Goal: Transaction & Acquisition: Purchase product/service

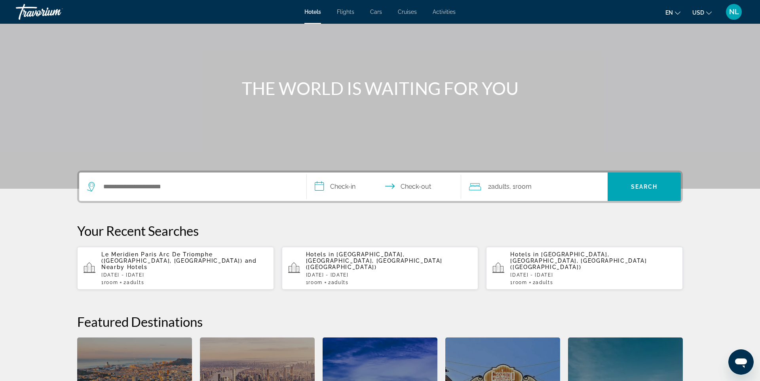
scroll to position [50, 0]
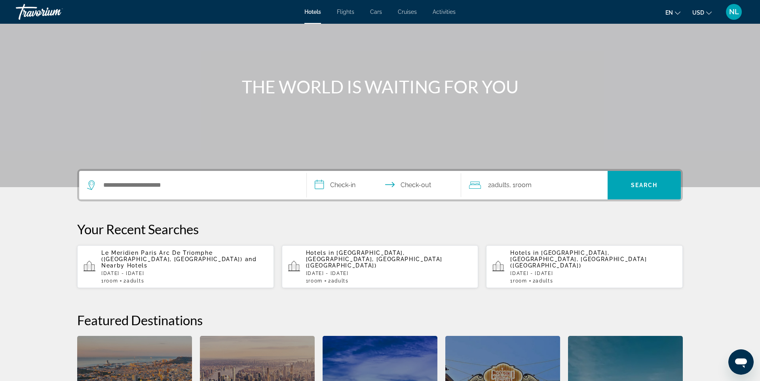
click at [190, 253] on span "Le Meridien Paris Arc De Triomphe ([GEOGRAPHIC_DATA], [GEOGRAPHIC_DATA])" at bounding box center [171, 256] width 141 height 13
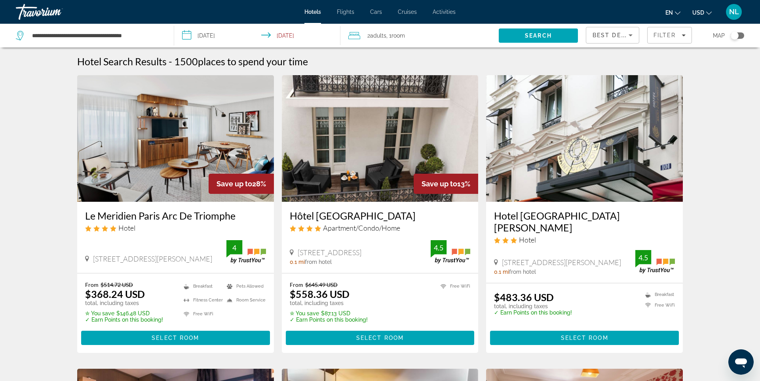
click at [709, 11] on icon "Change currency" at bounding box center [709, 13] width 6 height 6
click at [682, 72] on button "EUR (€)" at bounding box center [686, 73] width 39 height 10
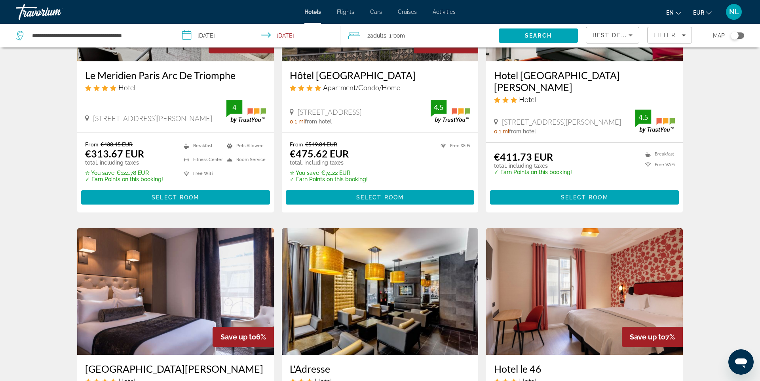
scroll to position [143, 0]
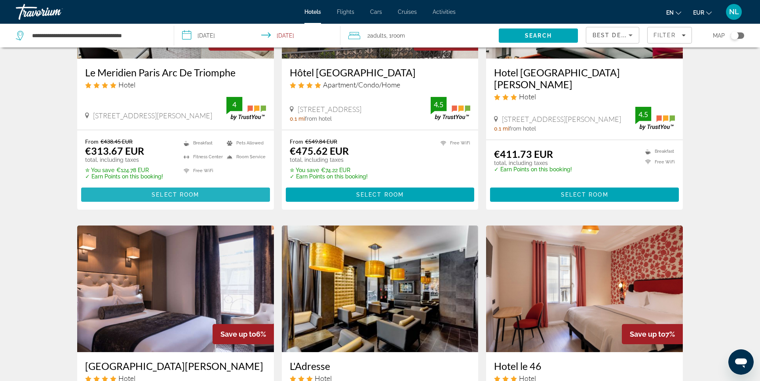
click at [185, 192] on span "Select Room" at bounding box center [175, 195] width 47 height 6
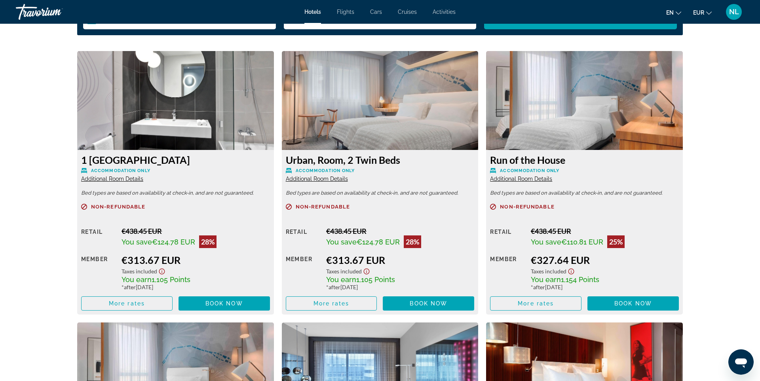
scroll to position [1069, 0]
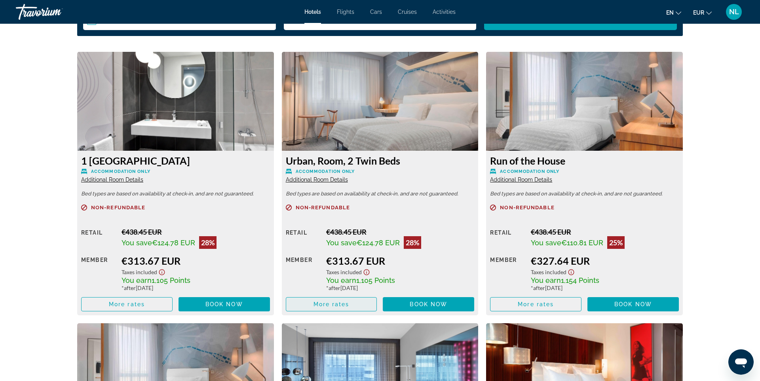
click at [344, 306] on span "More rates" at bounding box center [331, 304] width 36 height 6
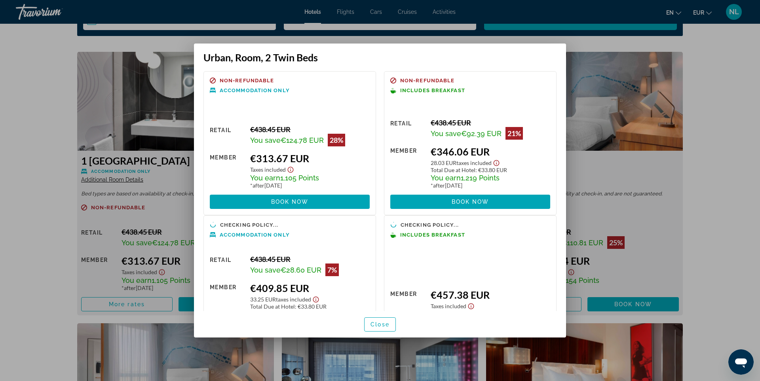
scroll to position [0, 0]
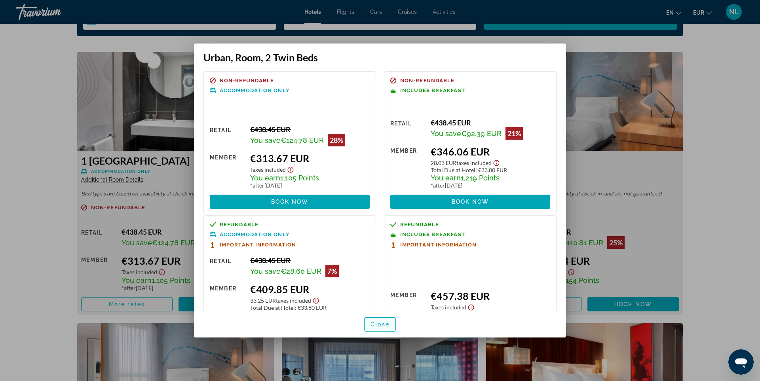
click at [383, 325] on span "Close" at bounding box center [379, 324] width 19 height 6
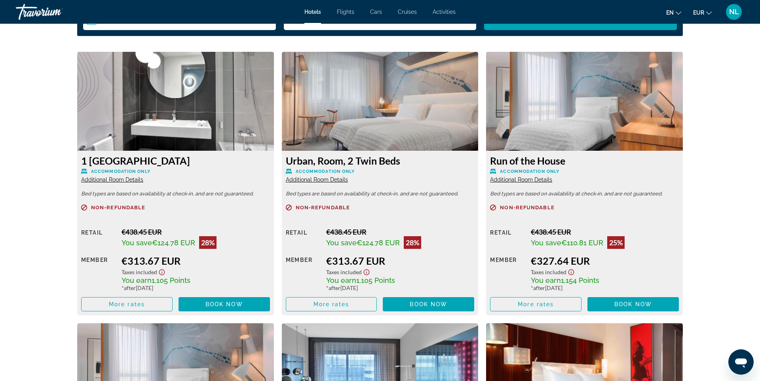
scroll to position [1069, 0]
click at [134, 307] on span "More rates" at bounding box center [127, 304] width 36 height 6
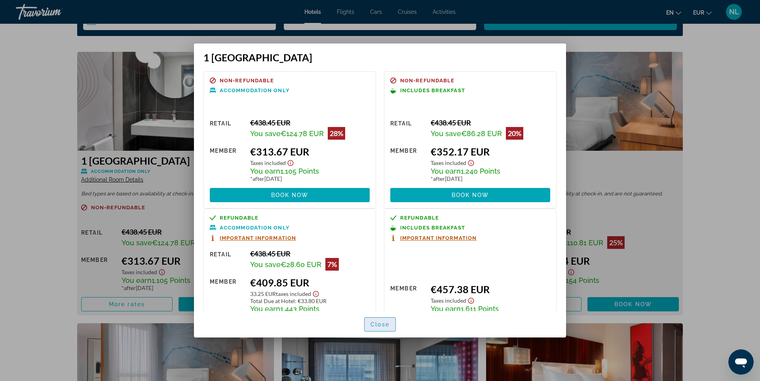
click at [378, 325] on span "Close" at bounding box center [379, 324] width 19 height 6
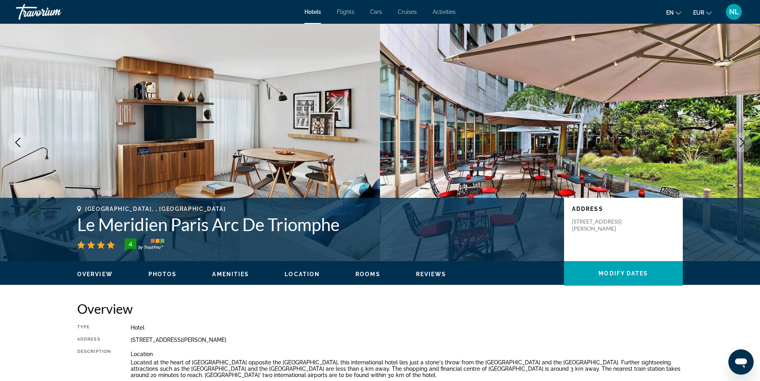
scroll to position [1069, 0]
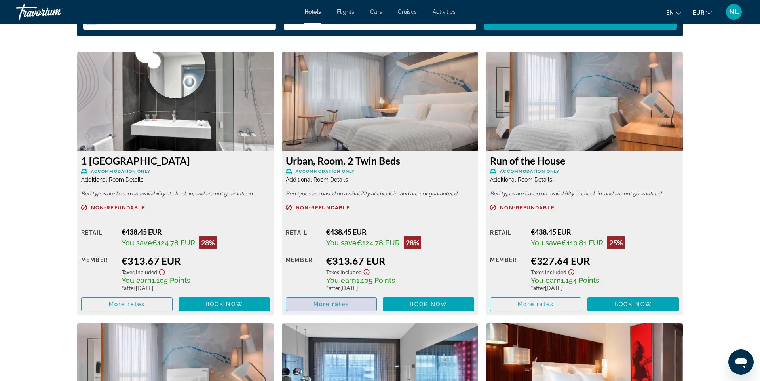
click at [352, 302] on span "Main content" at bounding box center [331, 304] width 91 height 19
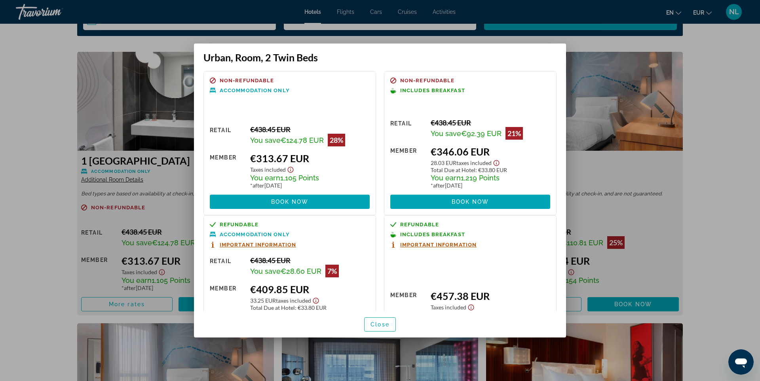
scroll to position [0, 0]
click at [471, 202] on span "Book now" at bounding box center [471, 202] width 38 height 6
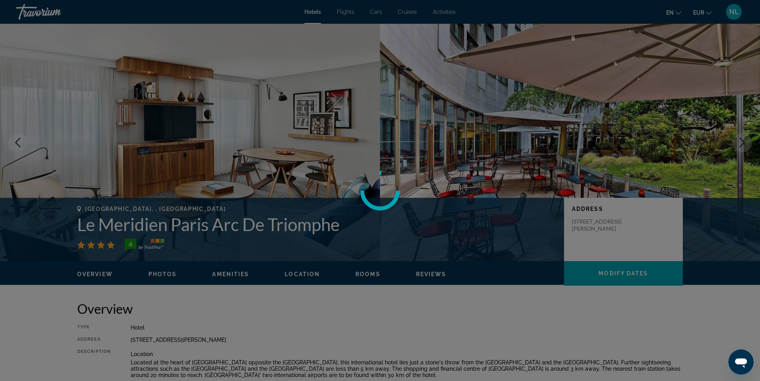
scroll to position [1069, 0]
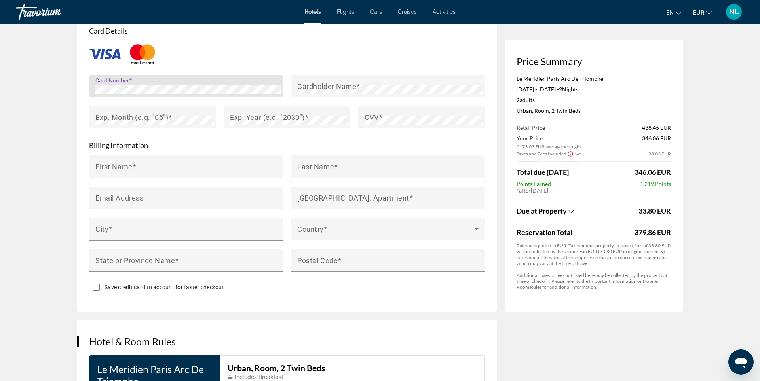
scroll to position [672, 0]
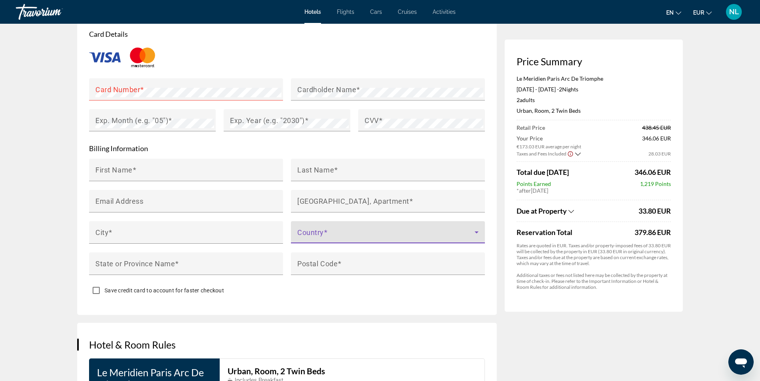
click at [462, 231] on span "Main content" at bounding box center [385, 235] width 177 height 9
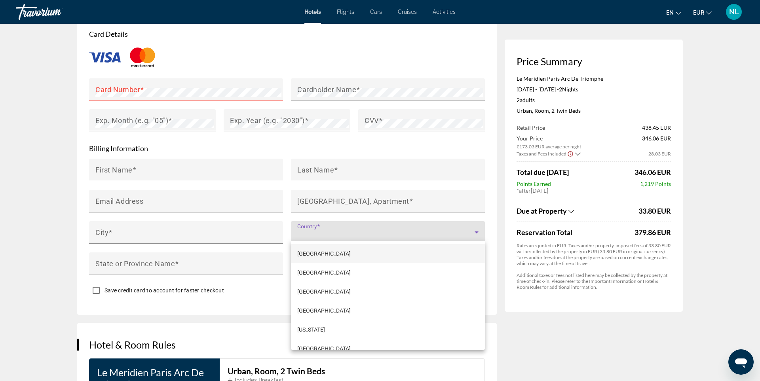
click at [38, 202] on div at bounding box center [380, 190] width 760 height 381
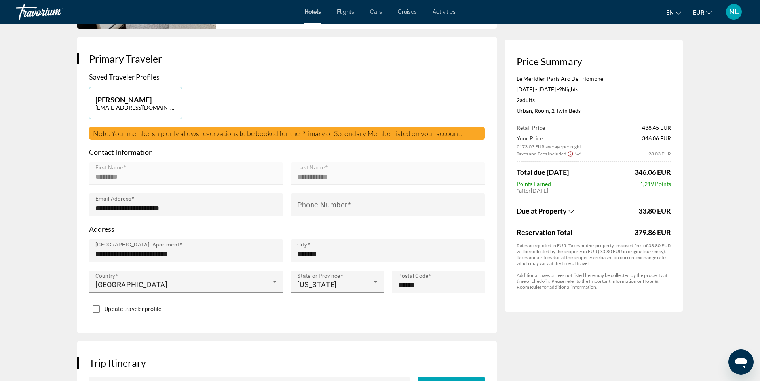
scroll to position [0, 0]
